Goal: Transaction & Acquisition: Obtain resource

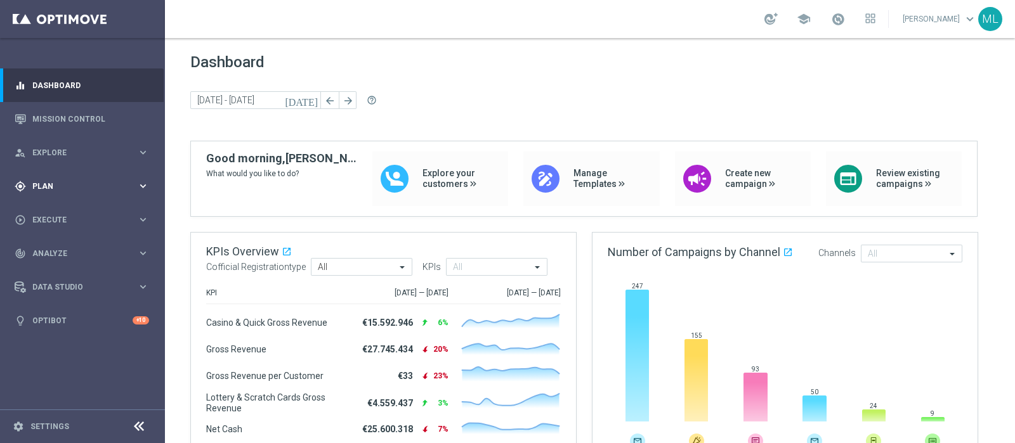
click at [42, 181] on div "gps_fixed Plan" at bounding box center [76, 186] width 122 height 11
click at [48, 269] on link "Streams" at bounding box center [82, 270] width 99 height 10
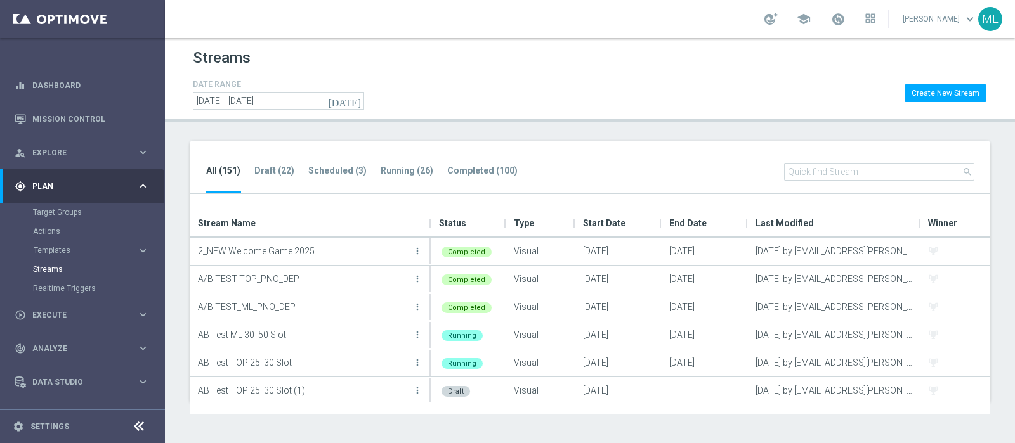
click at [809, 166] on input "text" at bounding box center [879, 172] width 190 height 18
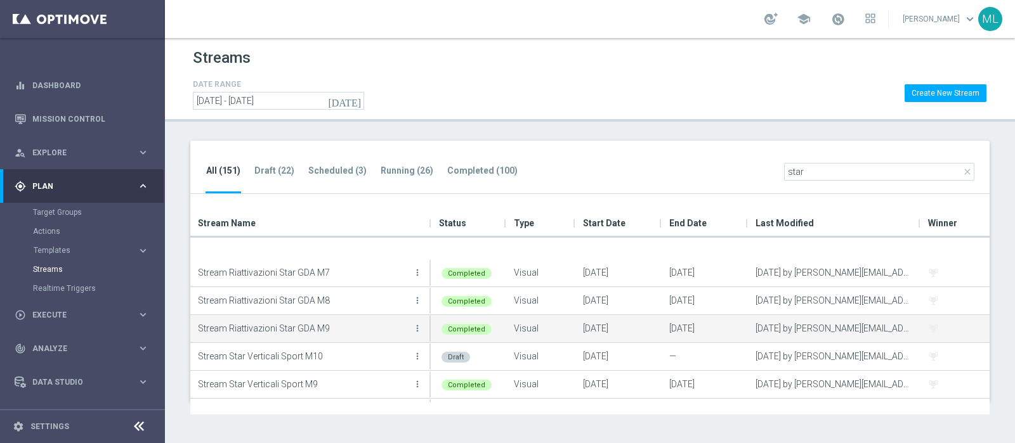
scroll to position [114, 0]
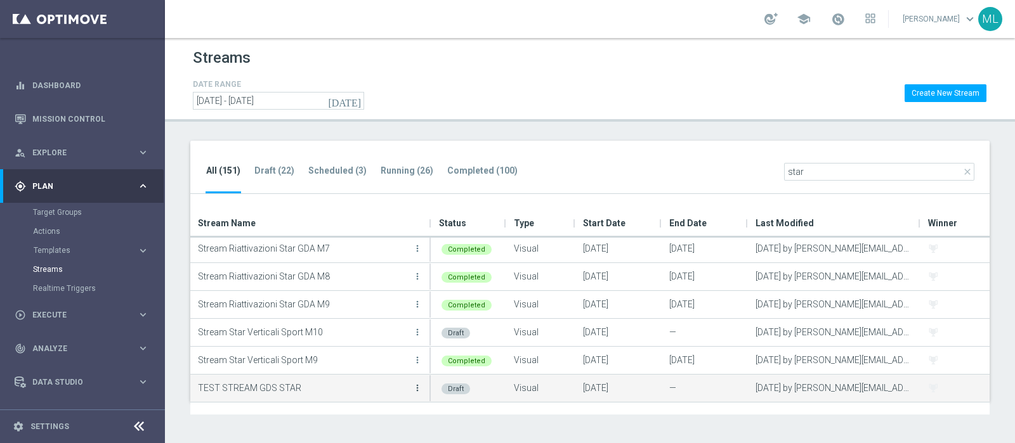
type input "star"
click at [417, 389] on icon "more_vert" at bounding box center [417, 388] width 10 height 10
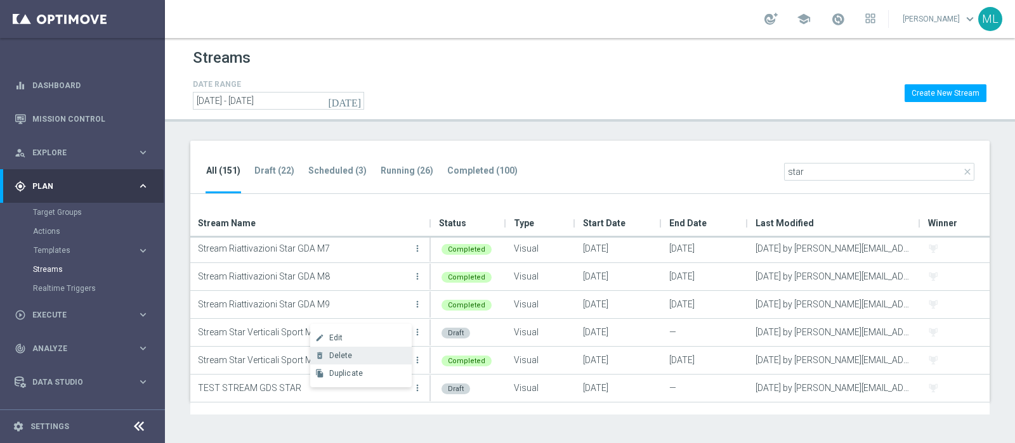
click at [332, 354] on span "Delete" at bounding box center [340, 355] width 23 height 9
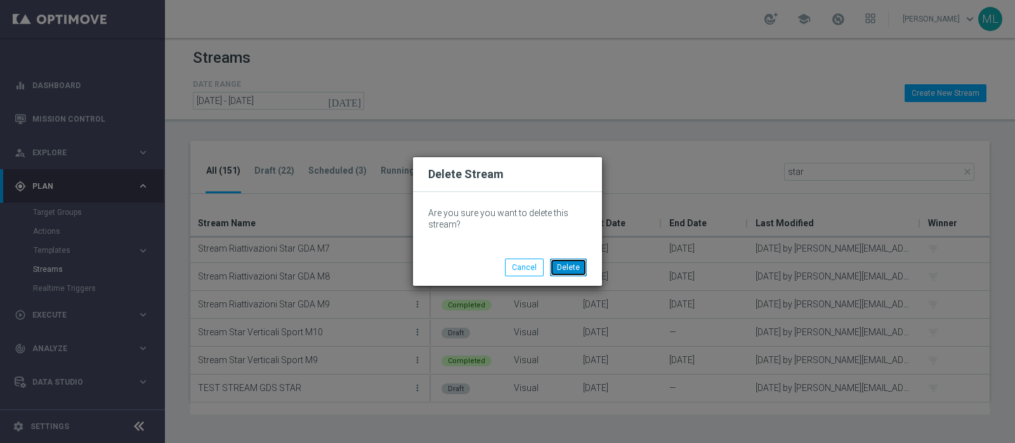
click at [572, 266] on button "Delete" at bounding box center [568, 268] width 37 height 18
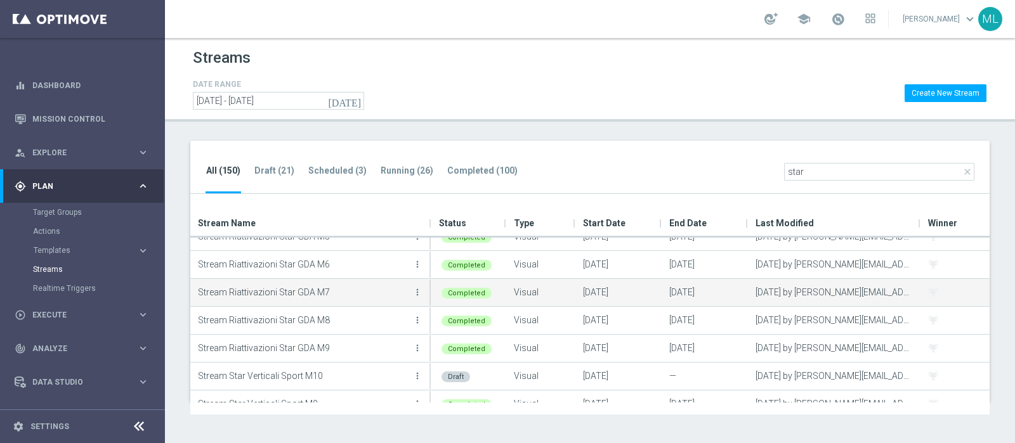
scroll to position [86, 0]
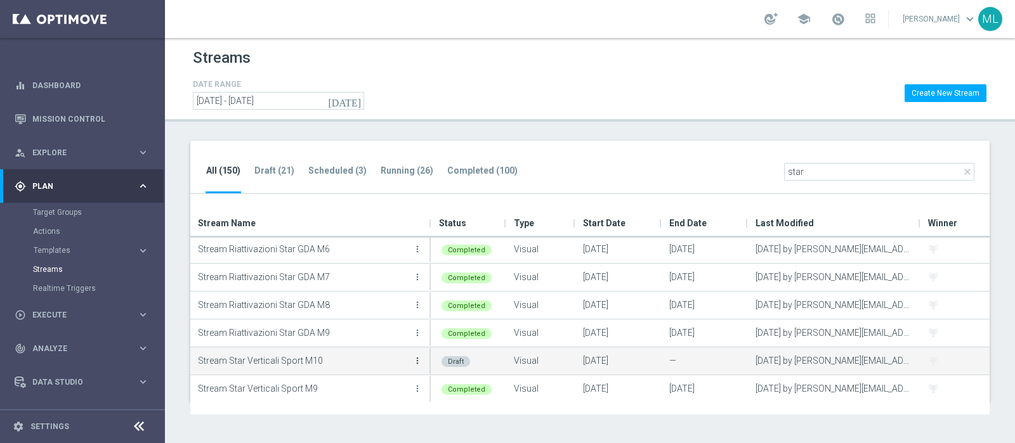
click at [414, 357] on icon "more_vert" at bounding box center [417, 361] width 10 height 10
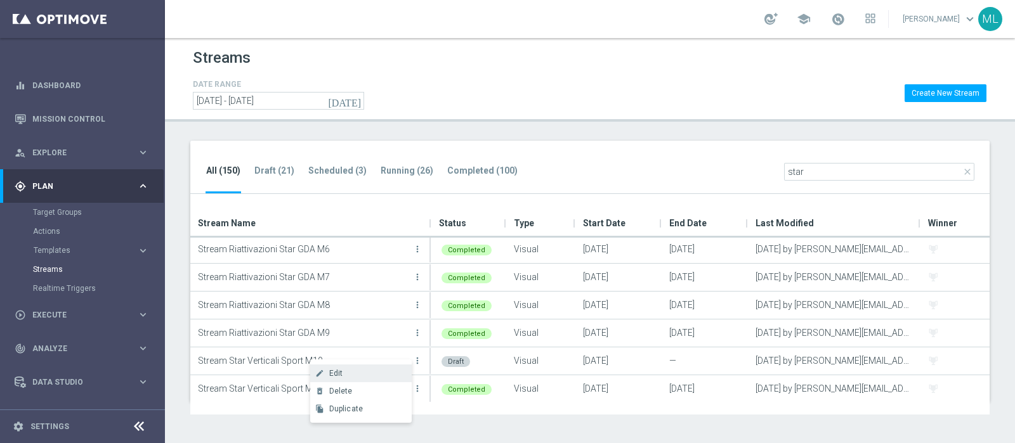
click at [340, 373] on span "Edit" at bounding box center [336, 373] width 14 height 9
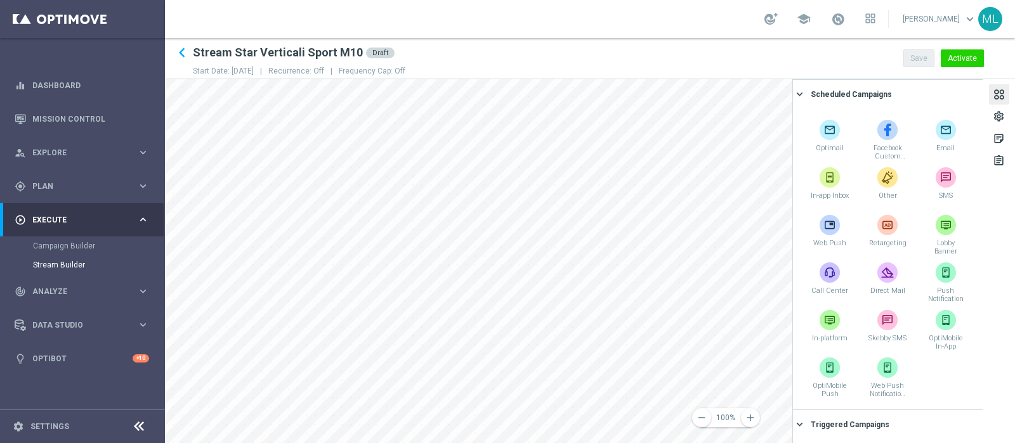
click at [997, 93] on div at bounding box center [999, 96] width 14 height 17
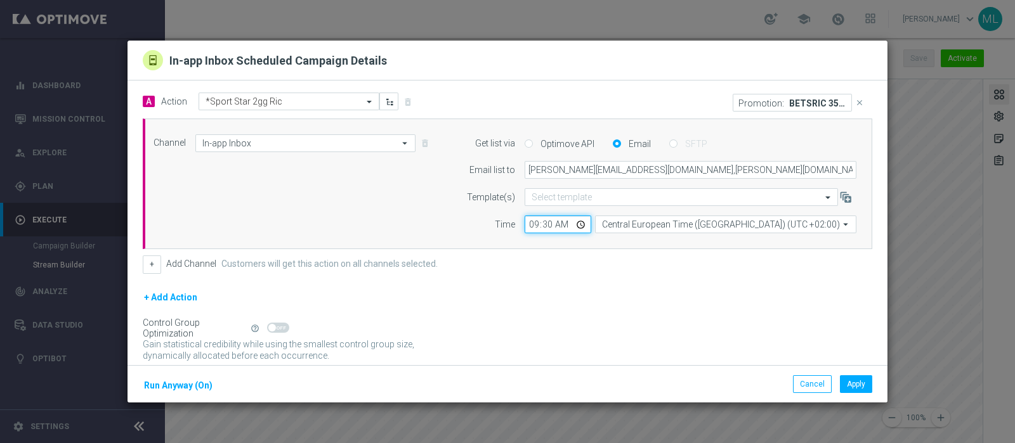
click at [527, 223] on input "09:30" at bounding box center [558, 225] width 67 height 18
type input "07:30"
click at [848, 386] on button "Apply" at bounding box center [856, 385] width 32 height 18
click at [821, 384] on button "Cancel" at bounding box center [812, 385] width 39 height 18
click at [806, 379] on button "Cancel" at bounding box center [812, 385] width 39 height 18
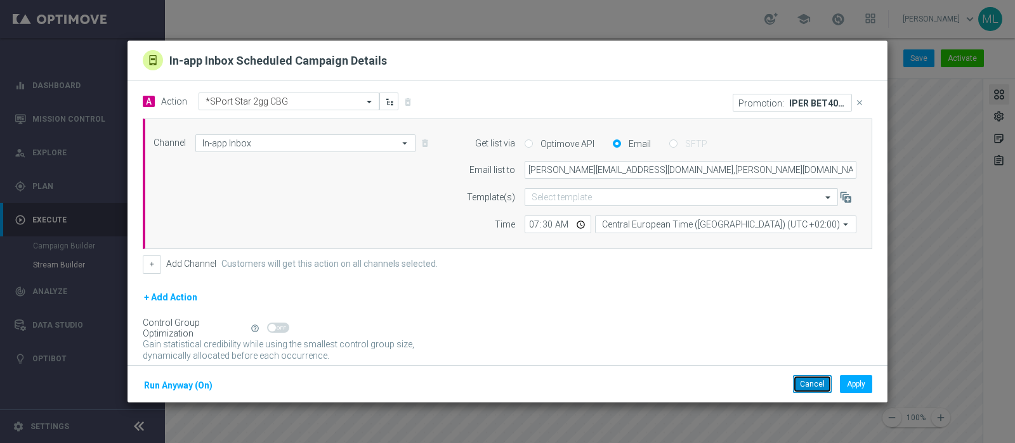
click at [815, 381] on button "Cancel" at bounding box center [812, 385] width 39 height 18
click at [799, 384] on button "Cancel" at bounding box center [812, 385] width 39 height 18
click at [806, 386] on button "Cancel" at bounding box center [812, 385] width 39 height 18
click at [809, 379] on button "Cancel" at bounding box center [812, 385] width 39 height 18
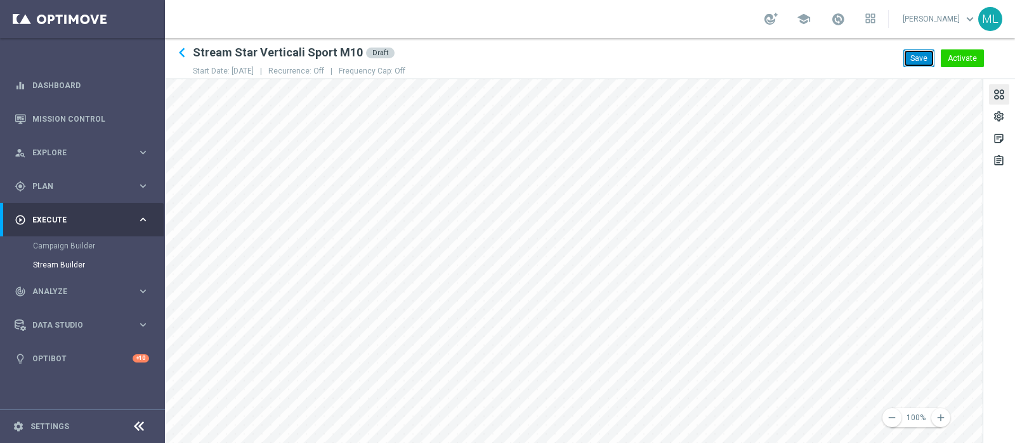
click at [917, 54] on button "Save" at bounding box center [918, 58] width 31 height 18
click at [43, 181] on div "gps_fixed Plan" at bounding box center [76, 186] width 122 height 11
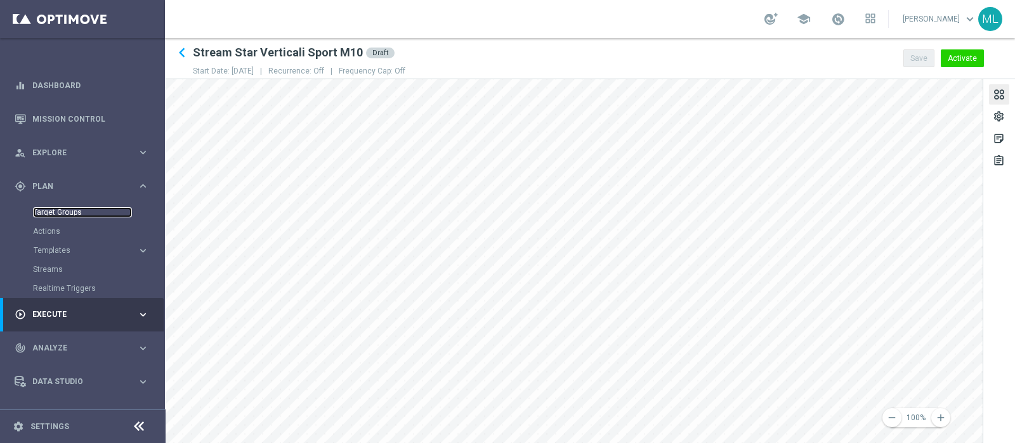
click at [56, 211] on link "Target Groups" at bounding box center [82, 212] width 99 height 10
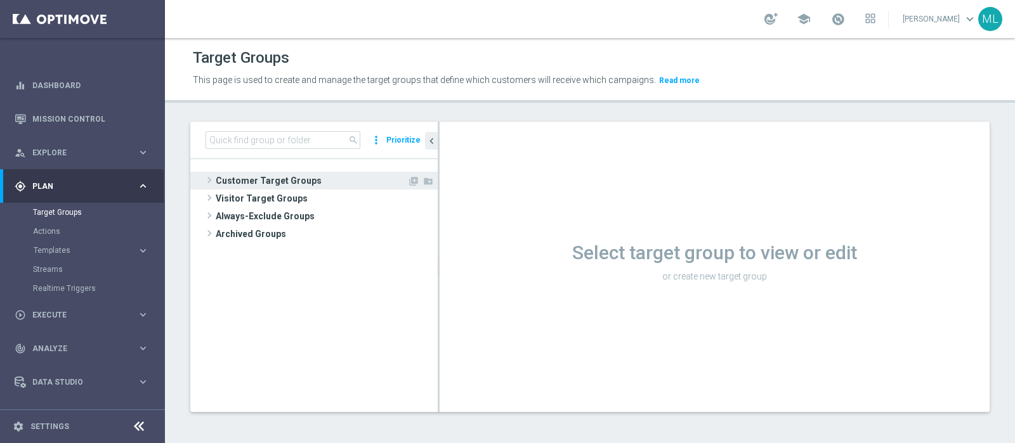
click at [207, 178] on span at bounding box center [209, 180] width 13 height 15
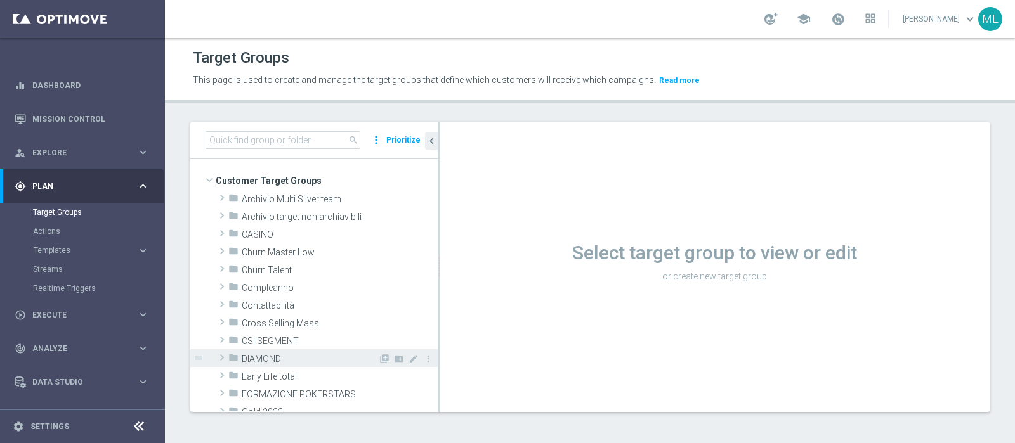
click at [221, 356] on span at bounding box center [222, 357] width 13 height 15
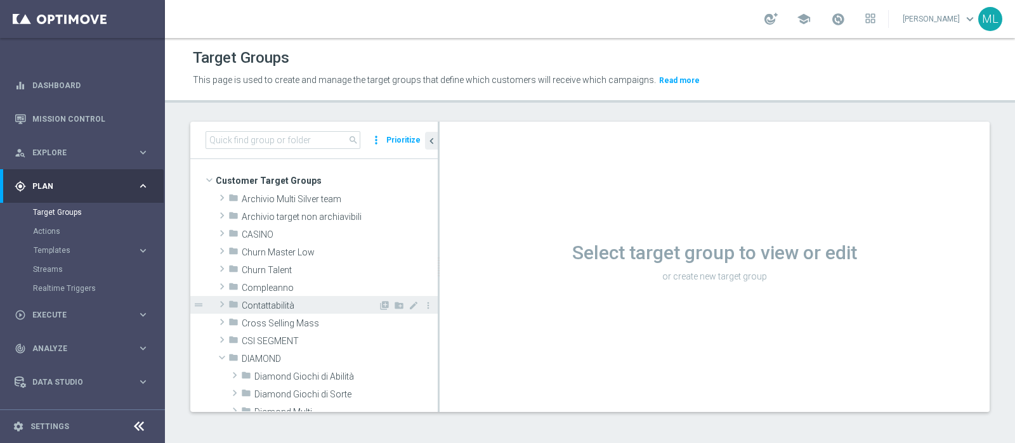
scroll to position [79, 0]
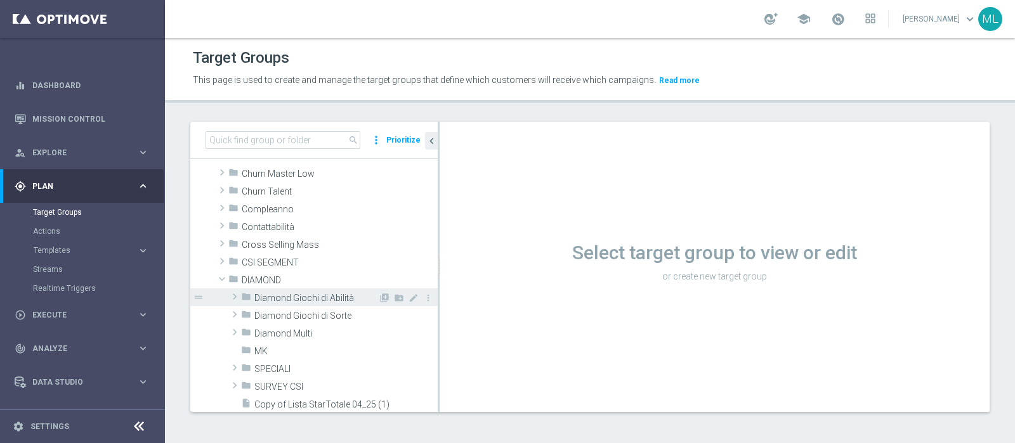
click at [233, 296] on span at bounding box center [234, 296] width 13 height 15
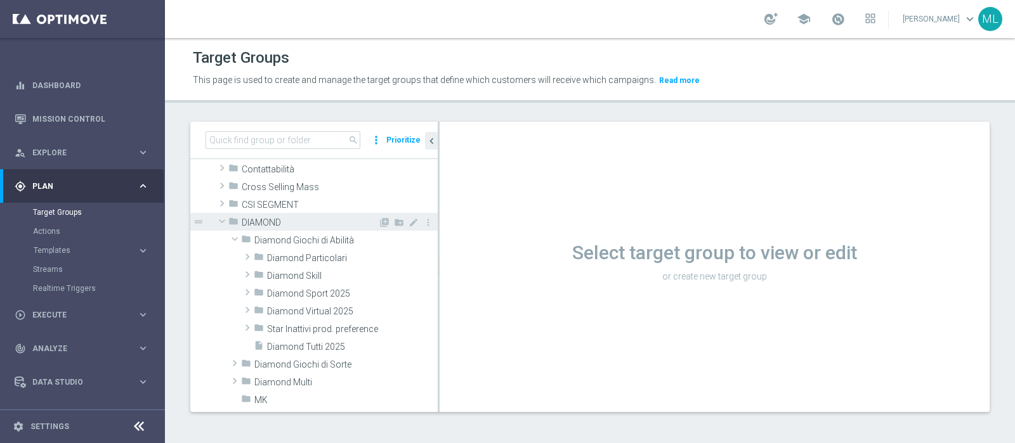
scroll to position [158, 0]
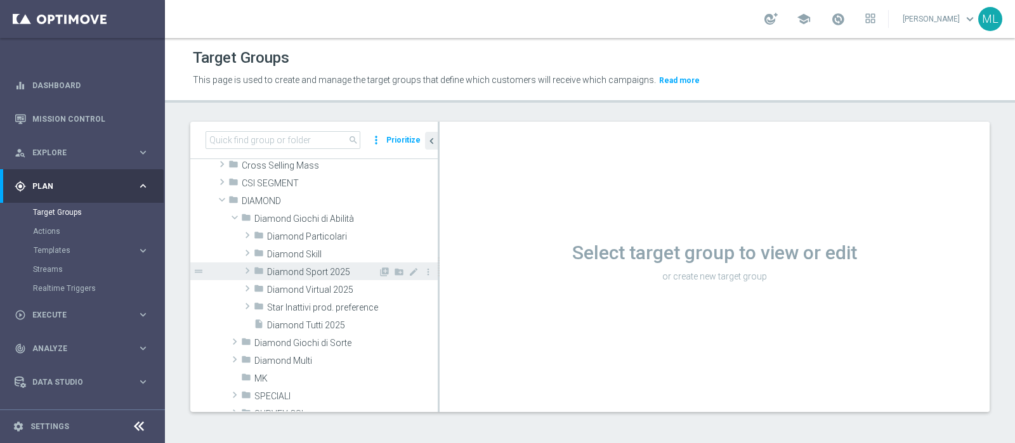
click at [247, 271] on span at bounding box center [247, 270] width 13 height 15
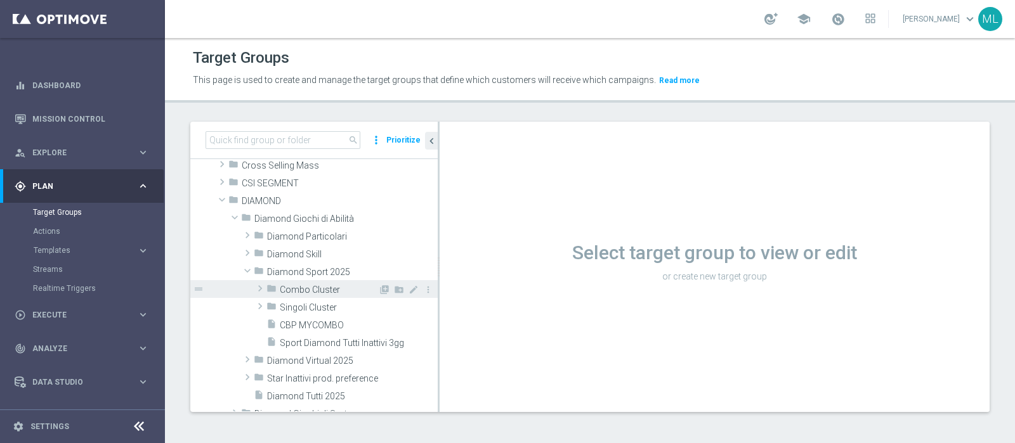
click at [259, 287] on span at bounding box center [260, 288] width 13 height 15
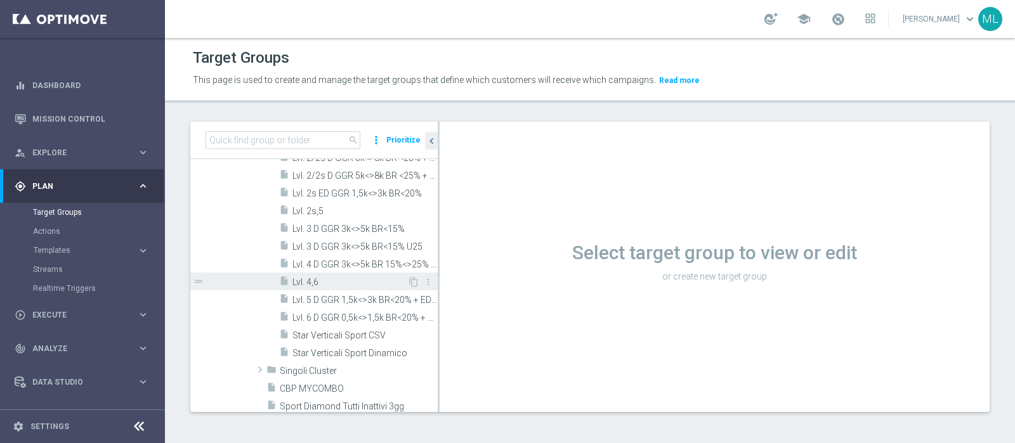
scroll to position [476, 0]
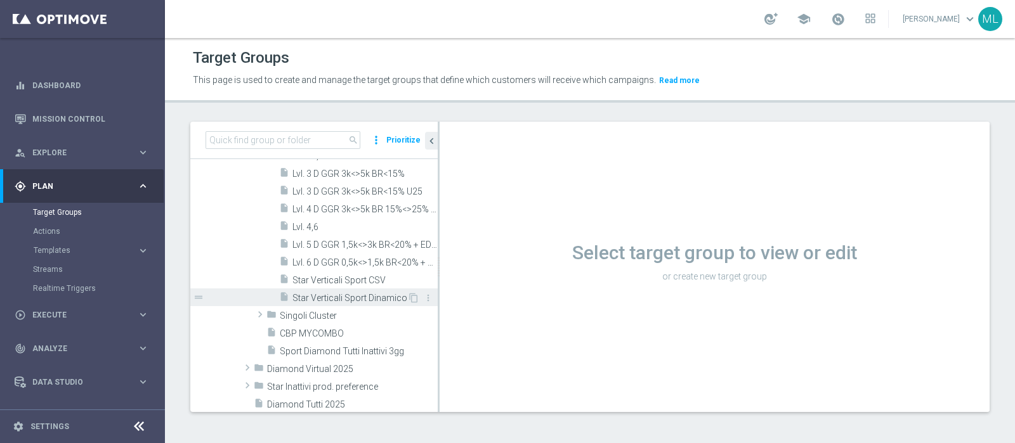
click at [336, 301] on span "Star Verticali Sport Dinamico" at bounding box center [349, 298] width 115 height 11
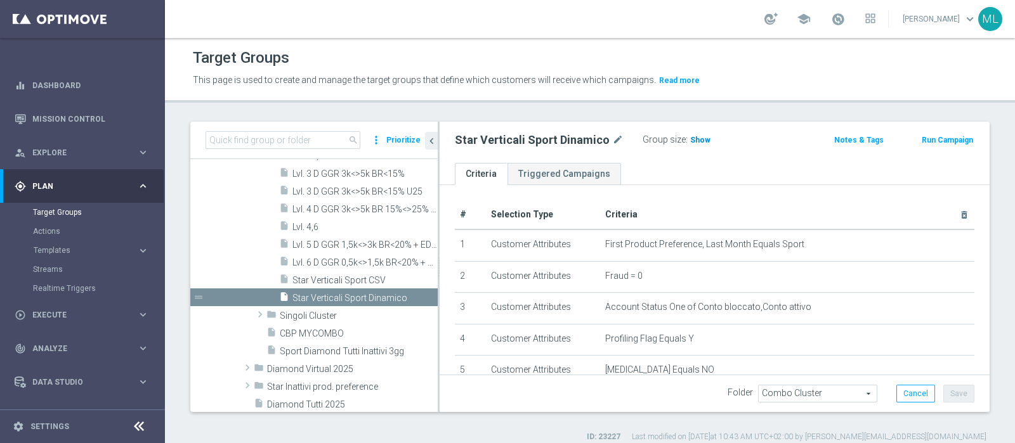
click at [695, 138] on span "Show" at bounding box center [700, 140] width 20 height 9
click at [691, 140] on span "86" at bounding box center [696, 142] width 11 height 12
click at [357, 276] on span "Star Verticali Sport CSV" at bounding box center [349, 280] width 115 height 11
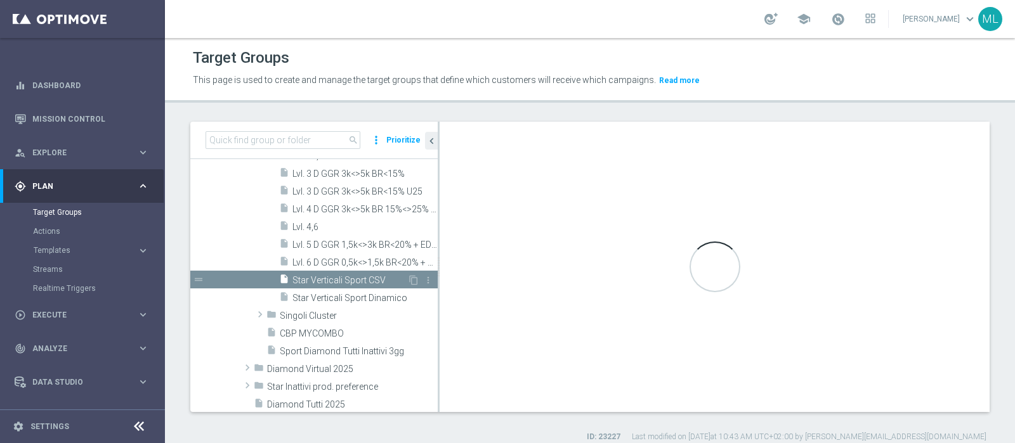
checkbox input "false"
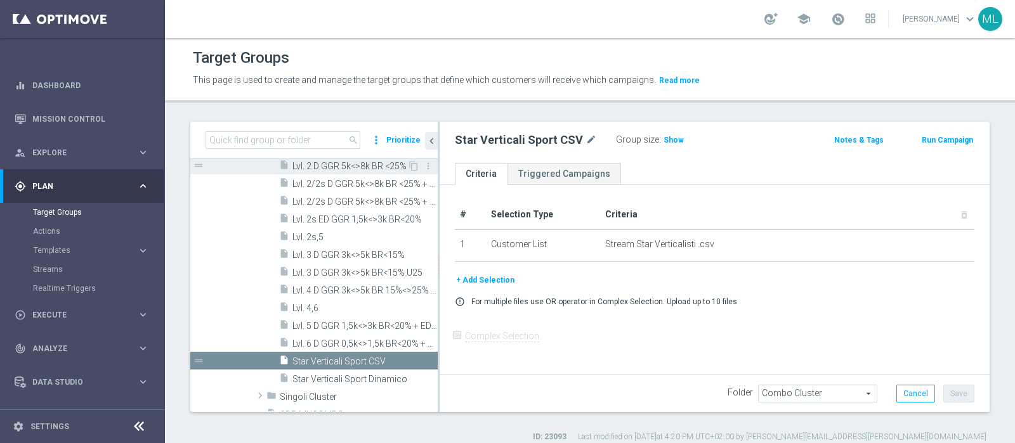
scroll to position [158, 0]
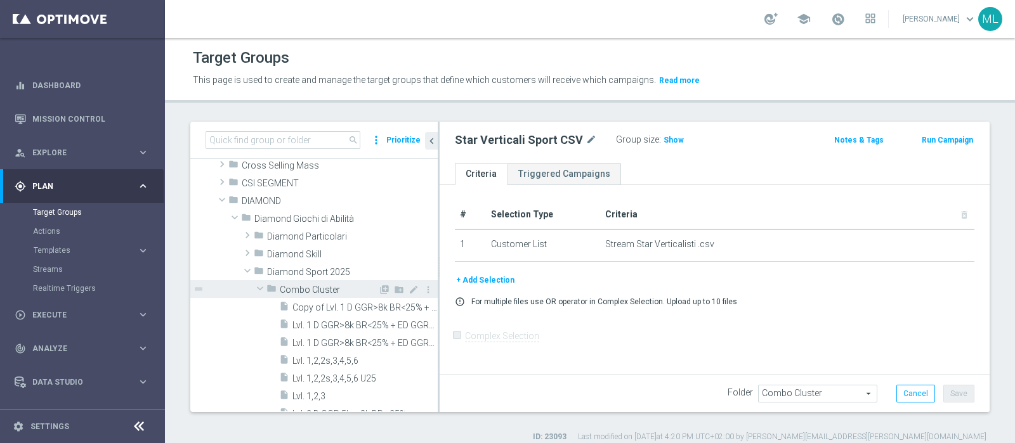
click at [263, 288] on span at bounding box center [259, 288] width 15 height 13
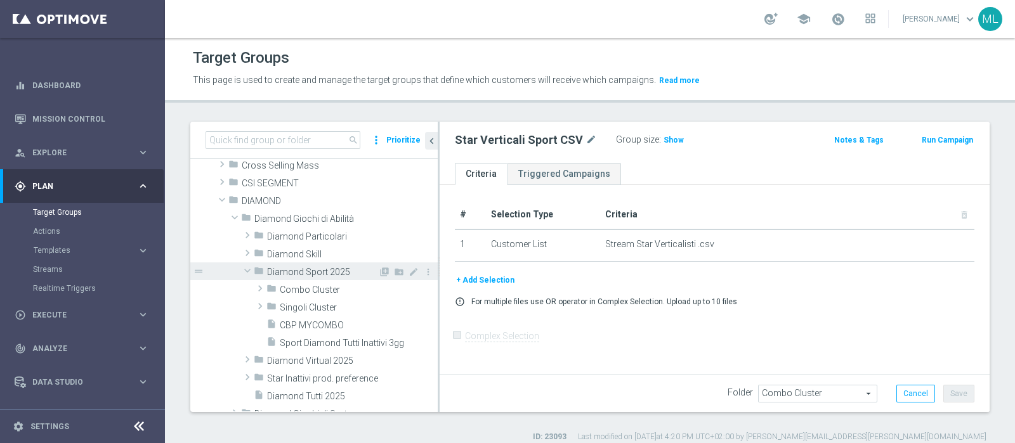
click at [246, 269] on span at bounding box center [247, 271] width 15 height 13
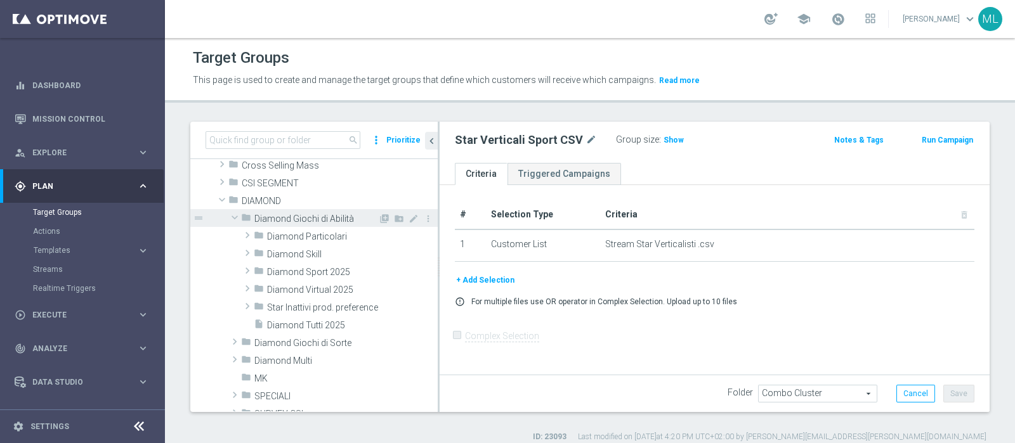
click at [235, 214] on span at bounding box center [234, 217] width 15 height 13
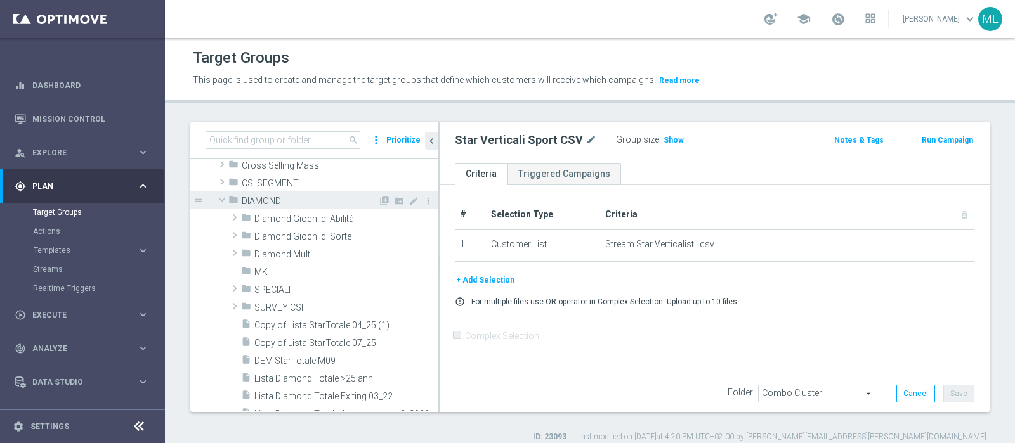
click at [224, 201] on span at bounding box center [221, 199] width 15 height 13
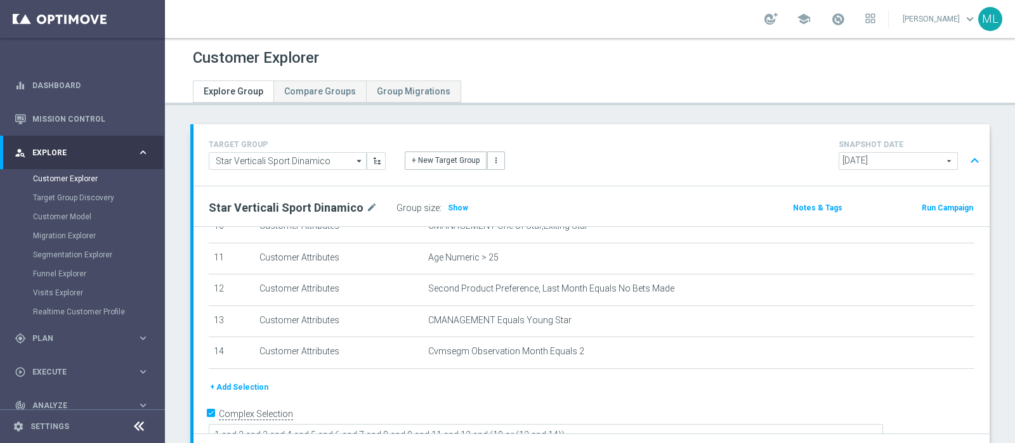
scroll to position [107, 0]
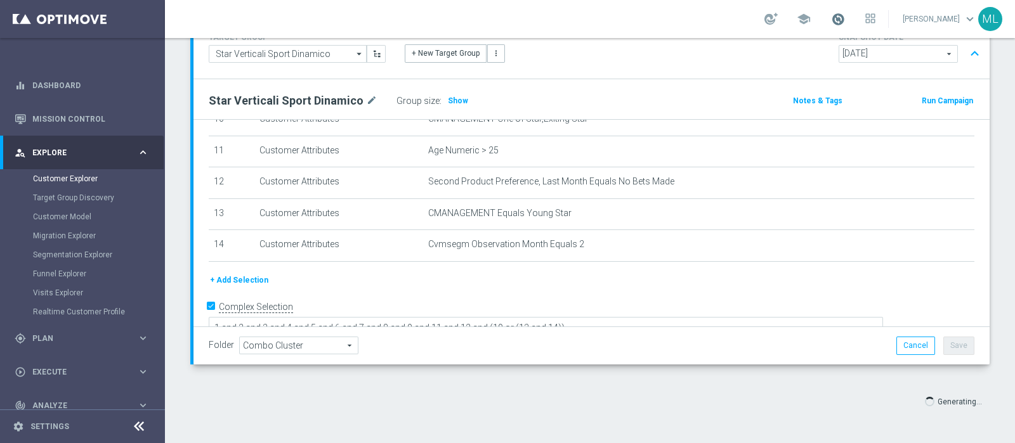
click at [831, 25] on span at bounding box center [838, 19] width 14 height 14
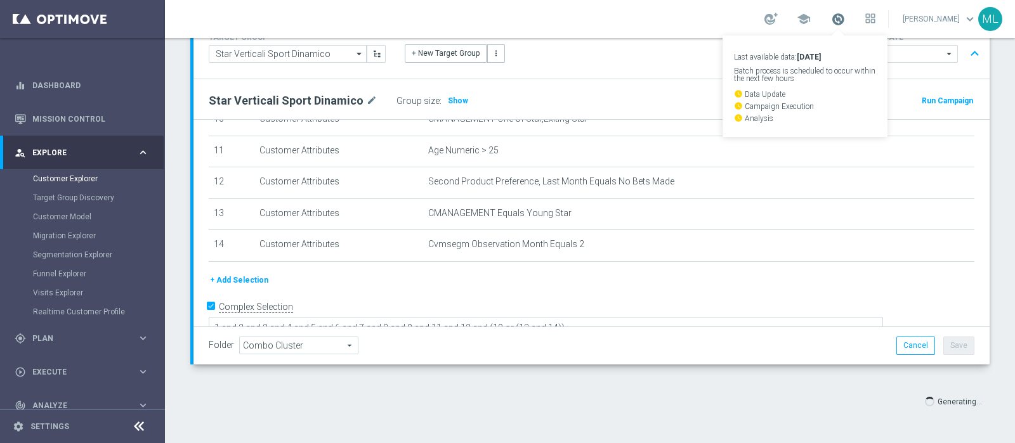
click at [831, 20] on span at bounding box center [838, 19] width 14 height 14
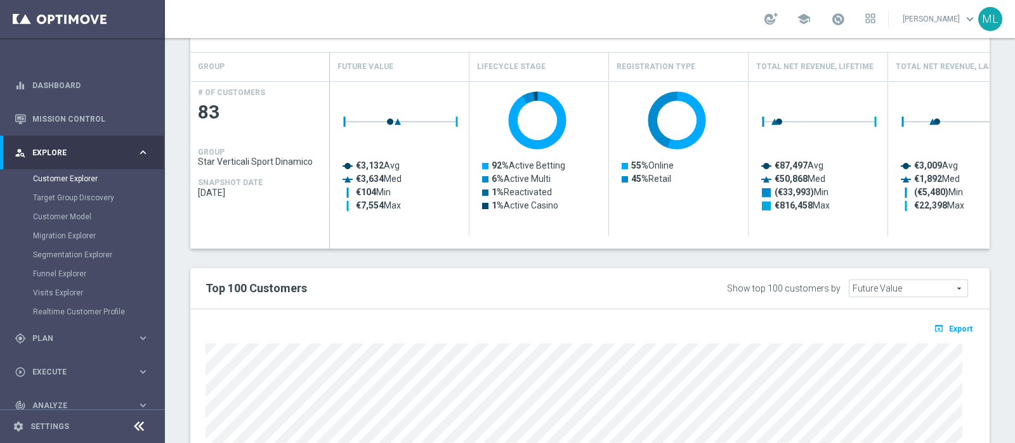
scroll to position [436, 0]
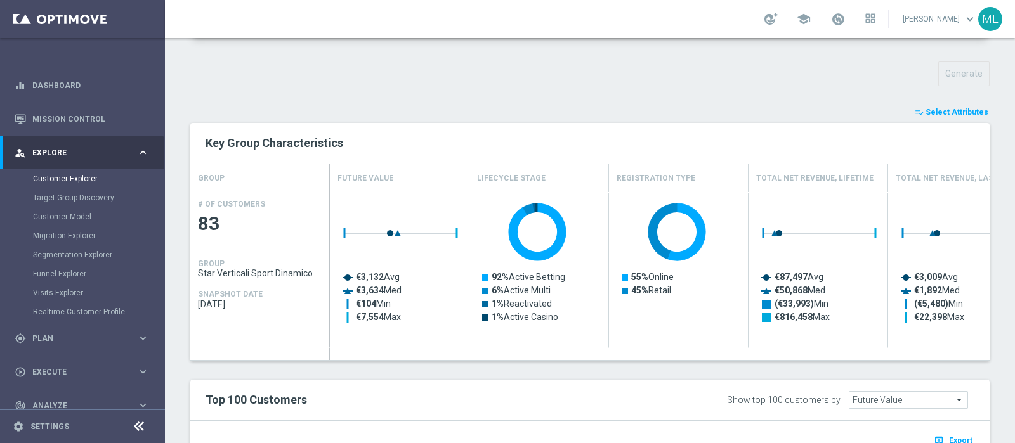
click at [941, 111] on span "Select Attributes" at bounding box center [957, 112] width 63 height 9
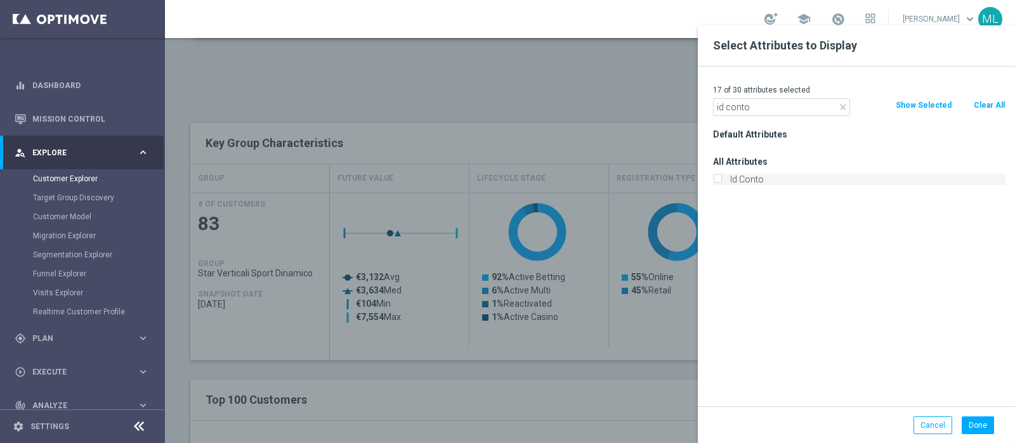
type input "id conto"
click at [716, 177] on input "Id Conto" at bounding box center [717, 181] width 8 height 8
checkbox input "true"
click at [983, 426] on button "Done" at bounding box center [978, 426] width 32 height 18
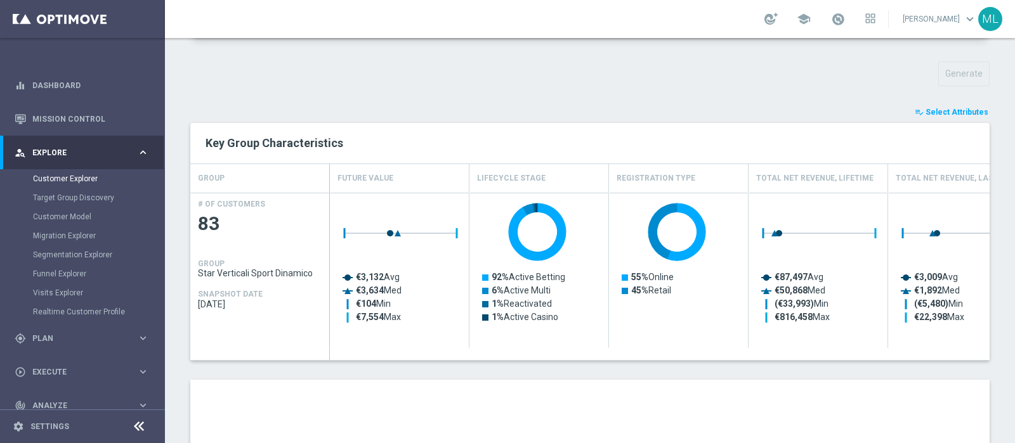
click at [933, 113] on span "Select Attributes" at bounding box center [957, 112] width 63 height 9
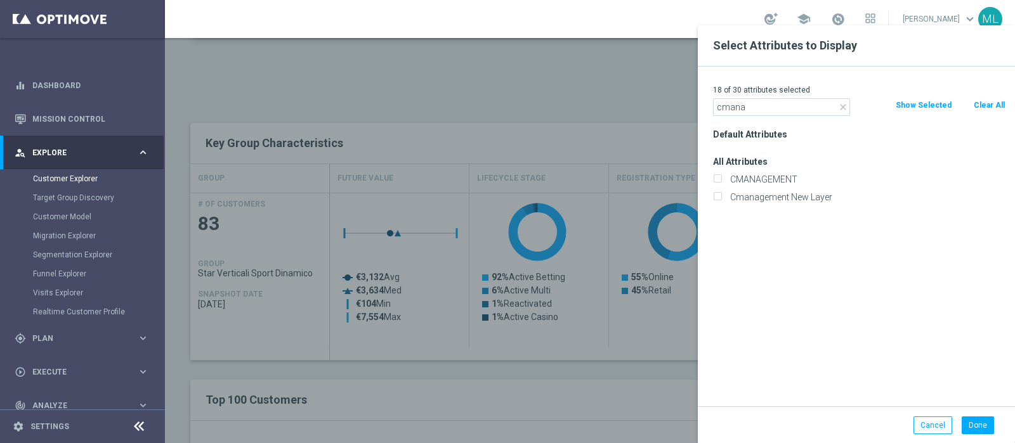
type input "cmana"
click at [717, 177] on input "CMANAGEMENT" at bounding box center [717, 181] width 8 height 8
checkbox input "true"
drag, startPoint x: 742, startPoint y: 105, endPoint x: 712, endPoint y: 106, distance: 29.8
click at [713, 106] on input "cmana" at bounding box center [781, 107] width 137 height 18
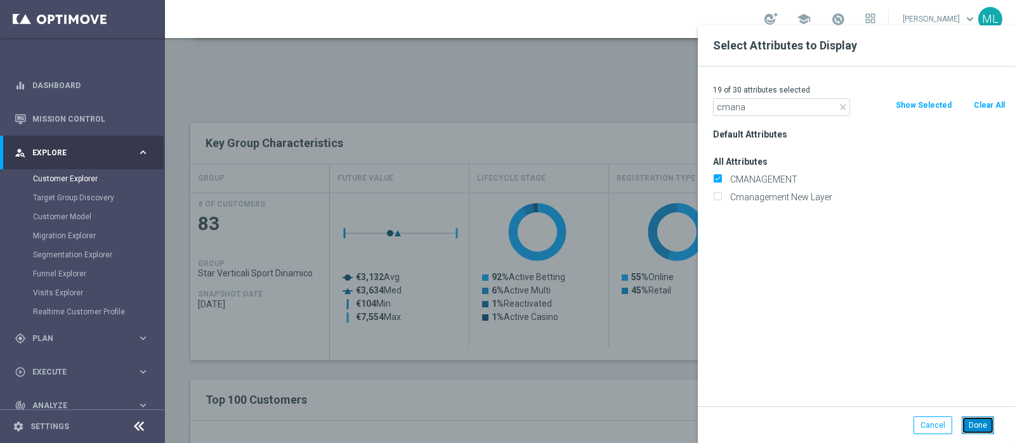
click at [974, 426] on button "Done" at bounding box center [978, 426] width 32 height 18
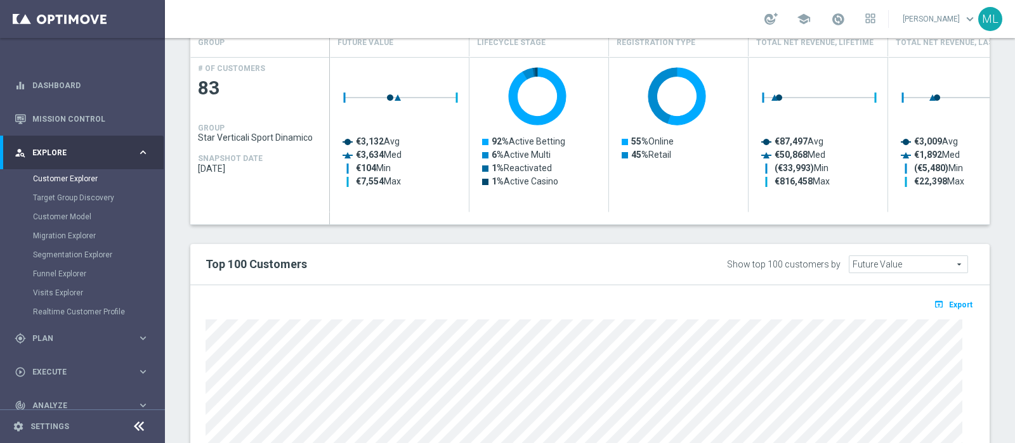
scroll to position [674, 0]
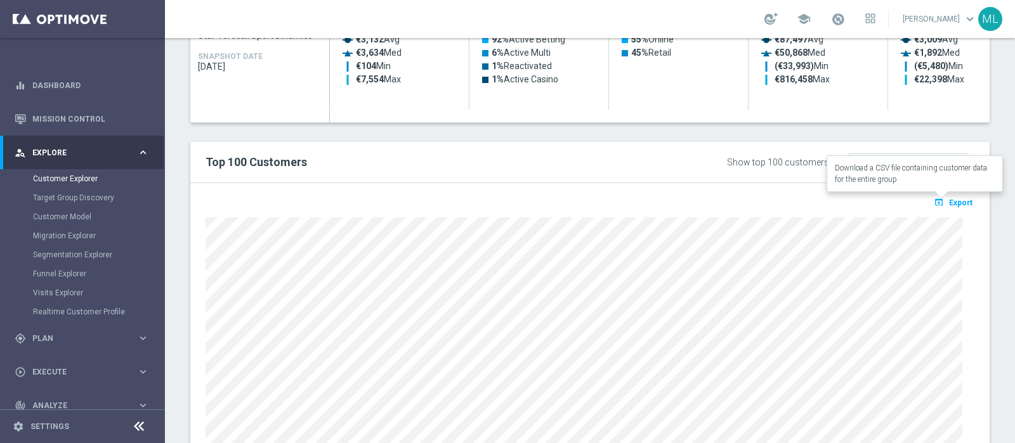
click at [949, 199] on span "Export" at bounding box center [960, 203] width 23 height 9
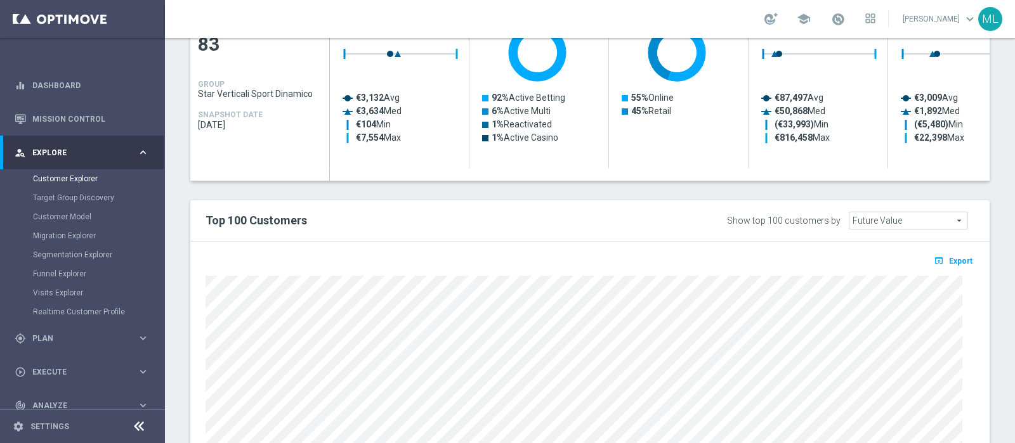
scroll to position [436, 0]
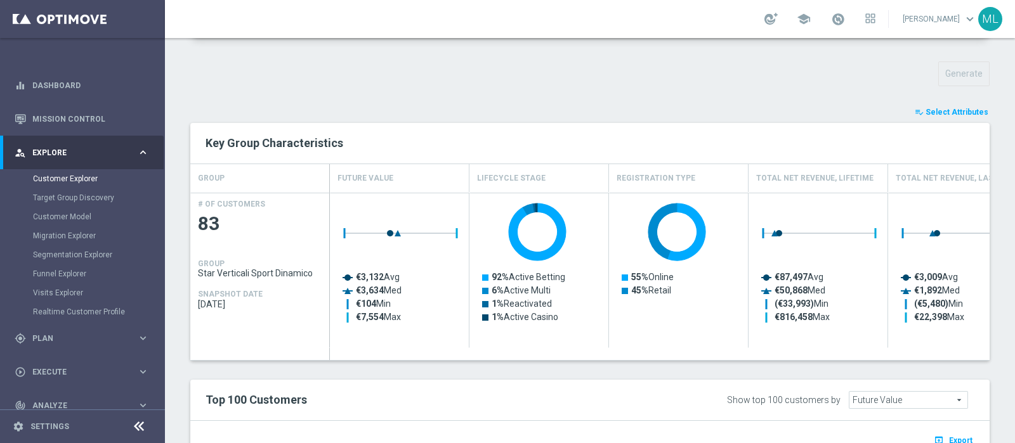
click at [946, 111] on span "Select Attributes" at bounding box center [957, 112] width 63 height 9
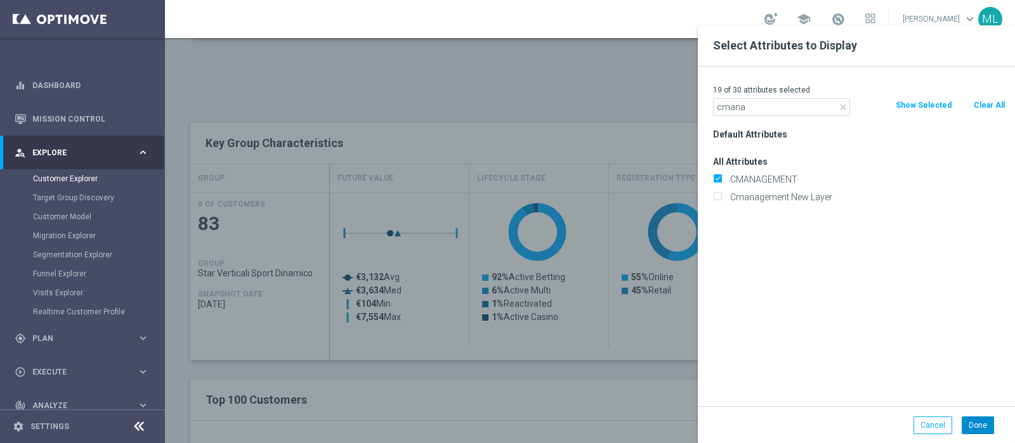
type input "cmana"
click at [983, 426] on button "Done" at bounding box center [978, 426] width 32 height 18
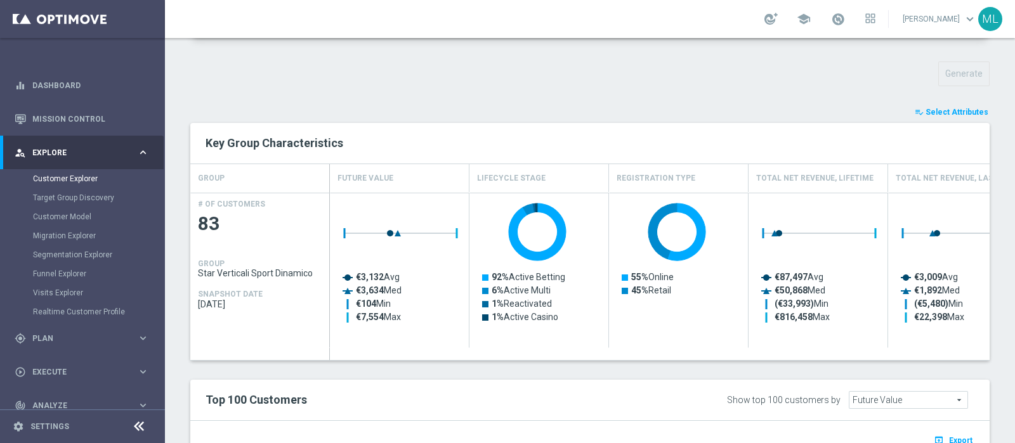
scroll to position [674, 0]
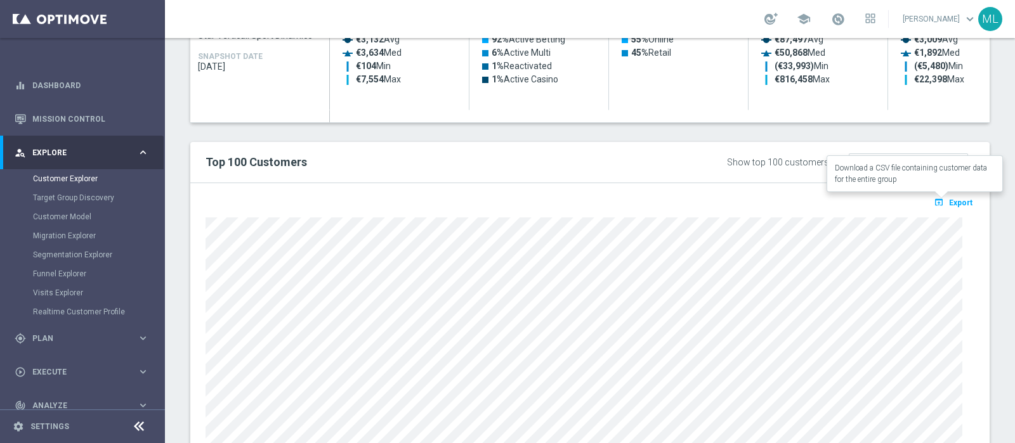
click at [949, 199] on span "Export" at bounding box center [960, 203] width 23 height 9
